Goal: Information Seeking & Learning: Learn about a topic

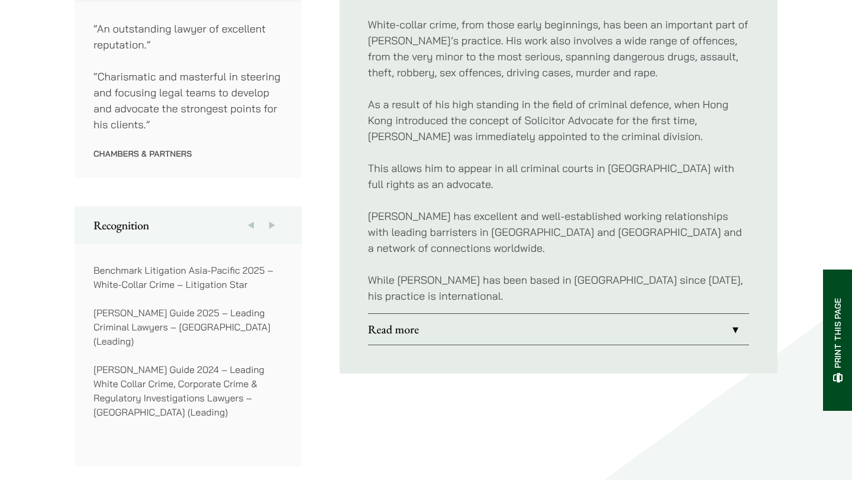
scroll to position [791, 0]
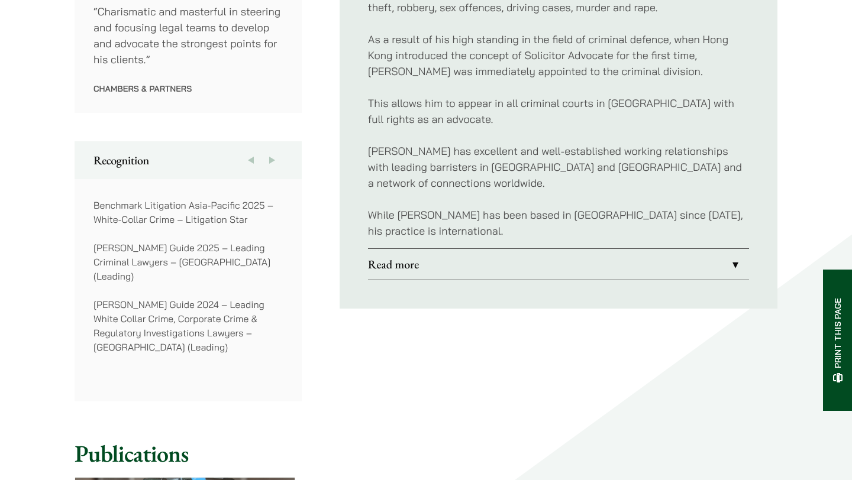
click at [380, 255] on link "Read more" at bounding box center [558, 264] width 381 height 31
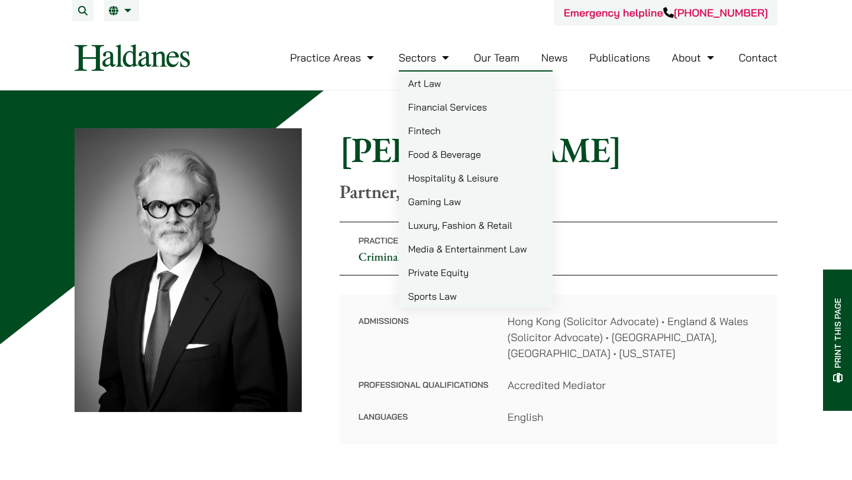
click at [482, 62] on link "Our Team" at bounding box center [497, 58] width 46 height 14
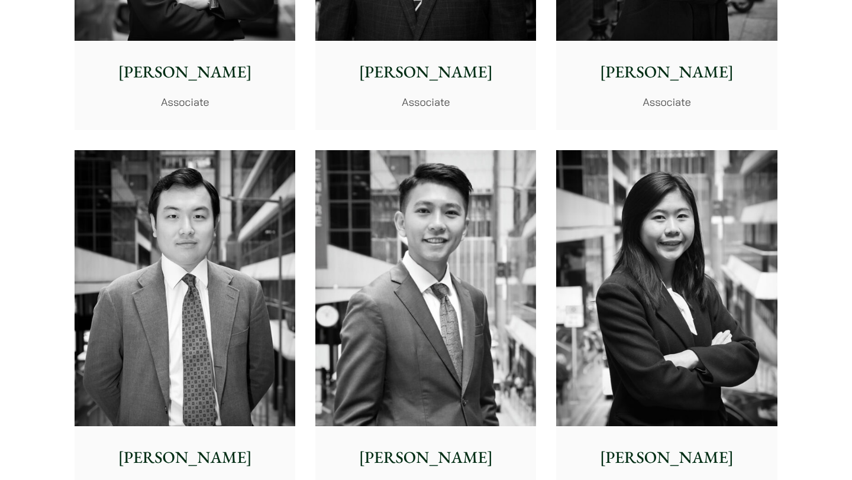
scroll to position [4607, 0]
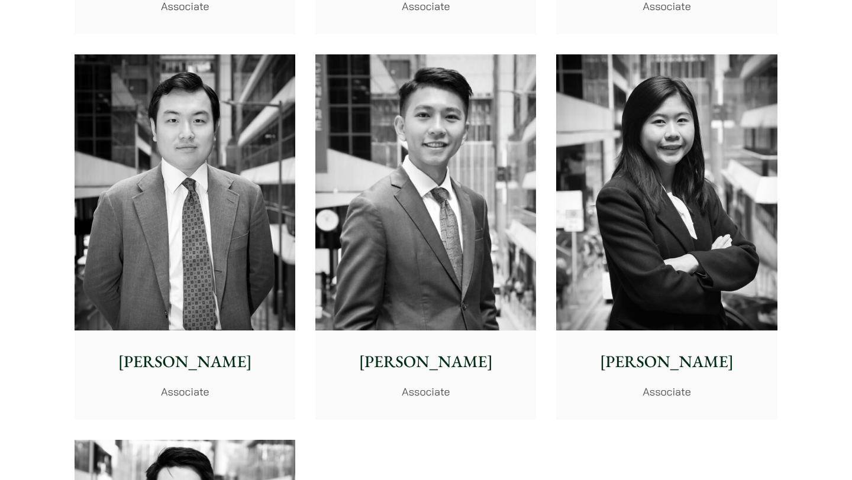
click at [476, 225] on img at bounding box center [425, 192] width 221 height 276
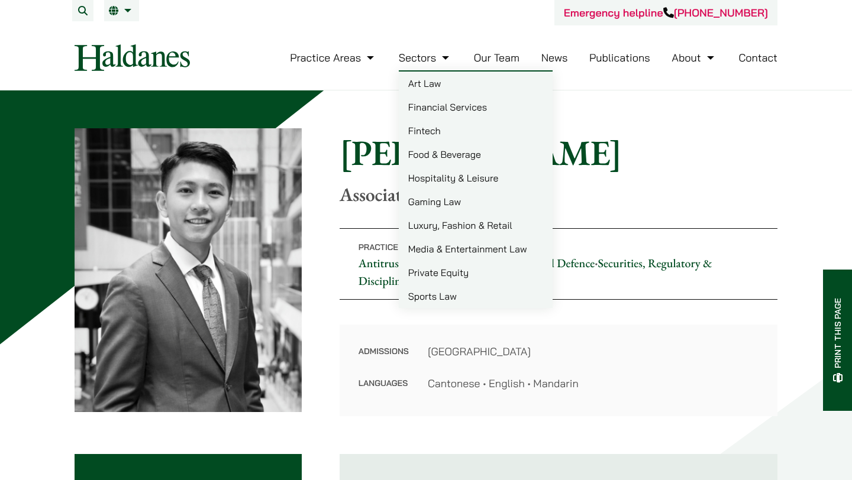
click at [492, 62] on link "Our Team" at bounding box center [497, 58] width 46 height 14
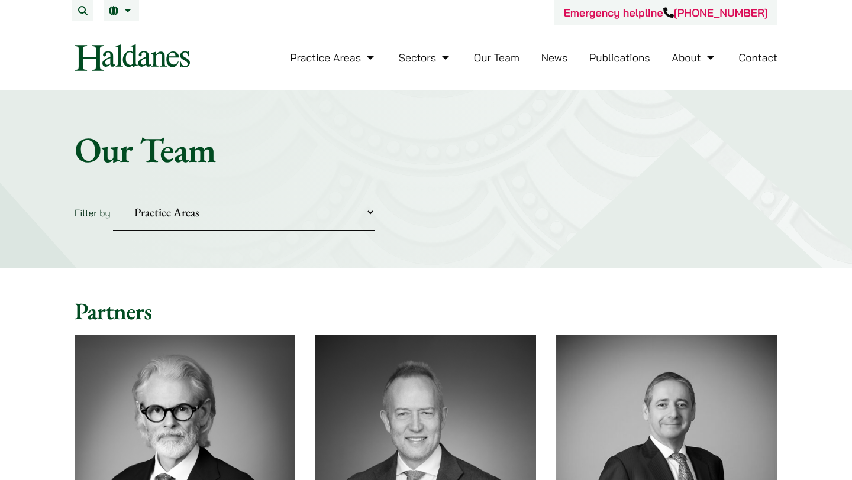
click at [501, 59] on link "Our Team" at bounding box center [497, 58] width 46 height 14
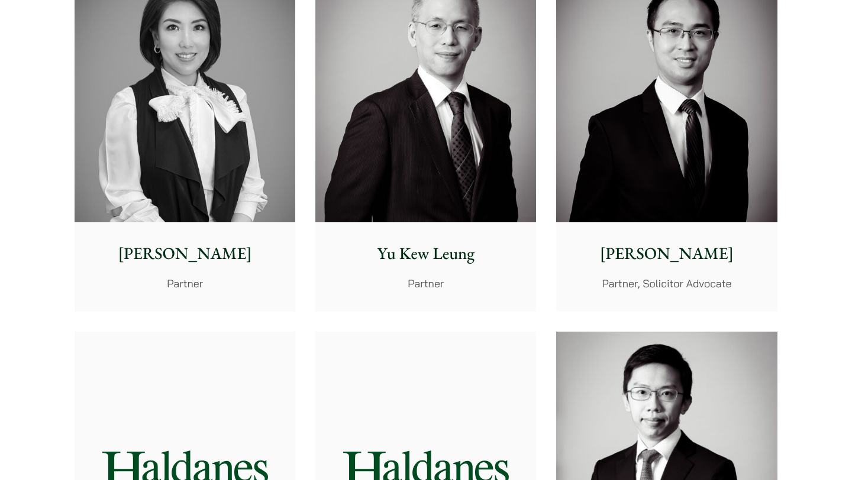
scroll to position [1173, 0]
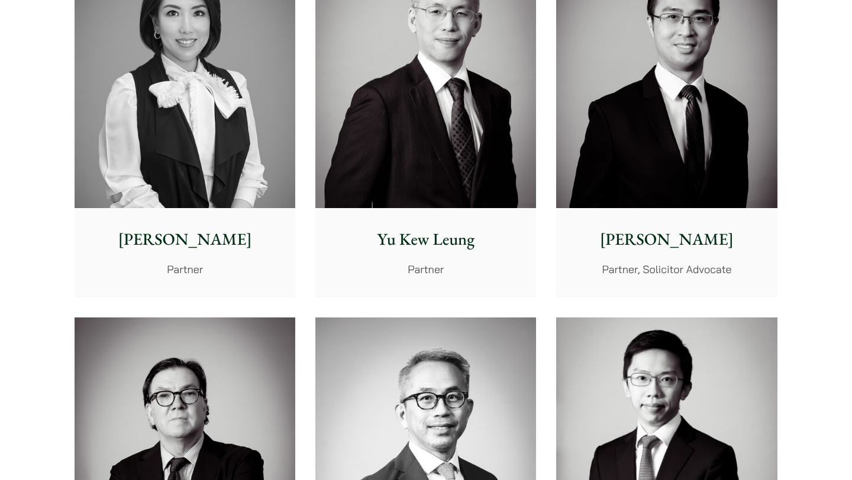
click at [190, 76] on img at bounding box center [185, 70] width 221 height 276
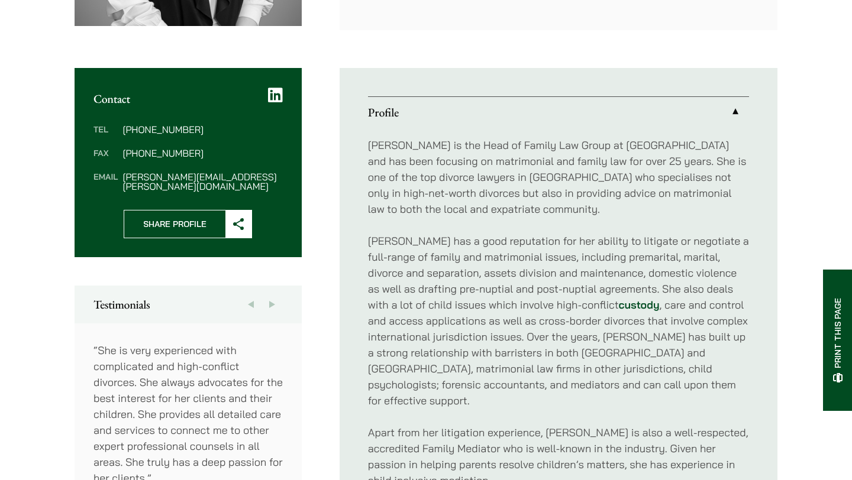
scroll to position [433, 0]
